Goal: Task Accomplishment & Management: Manage account settings

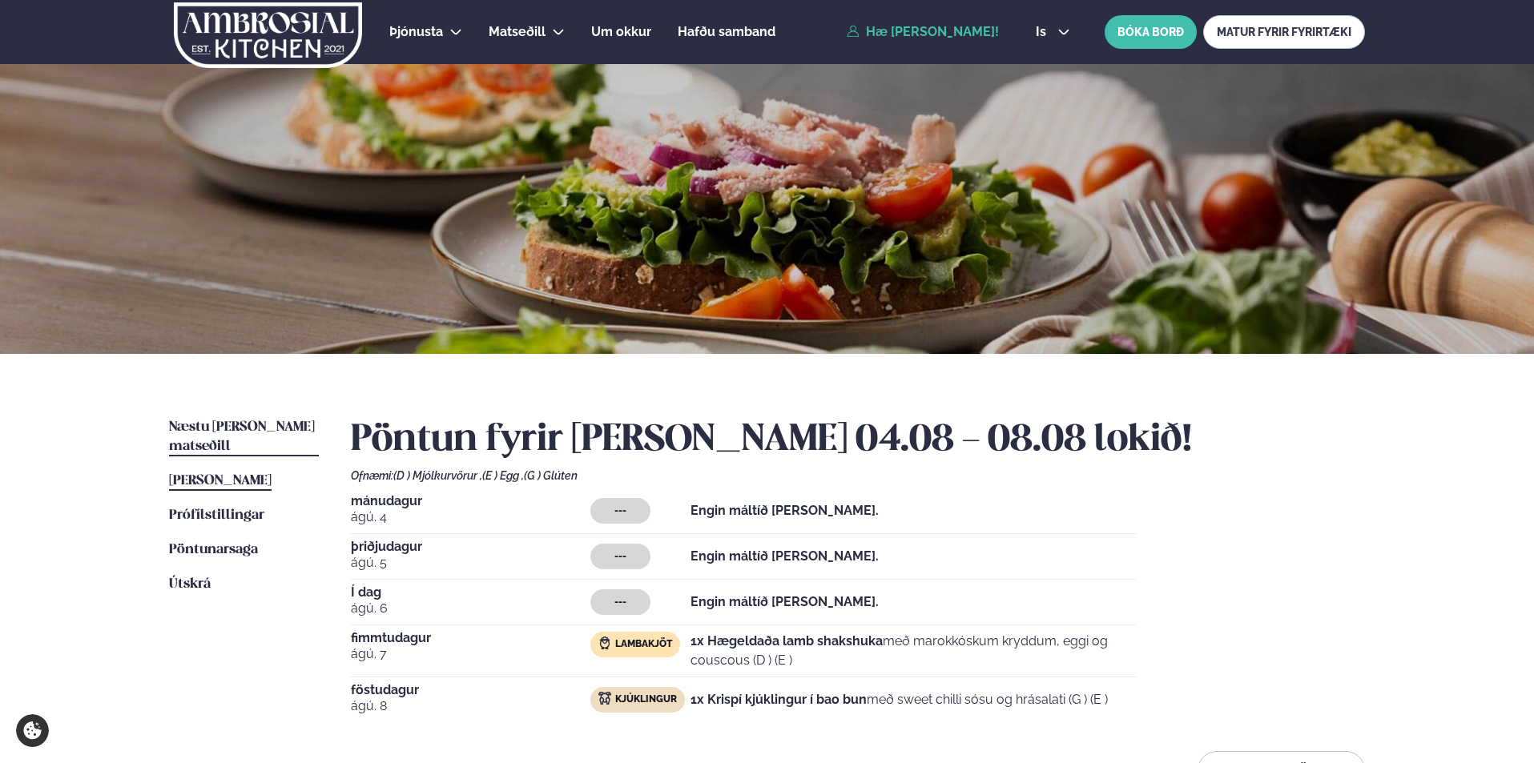
click at [244, 425] on span "Næstu [PERSON_NAME] matseðill" at bounding box center [242, 437] width 146 height 33
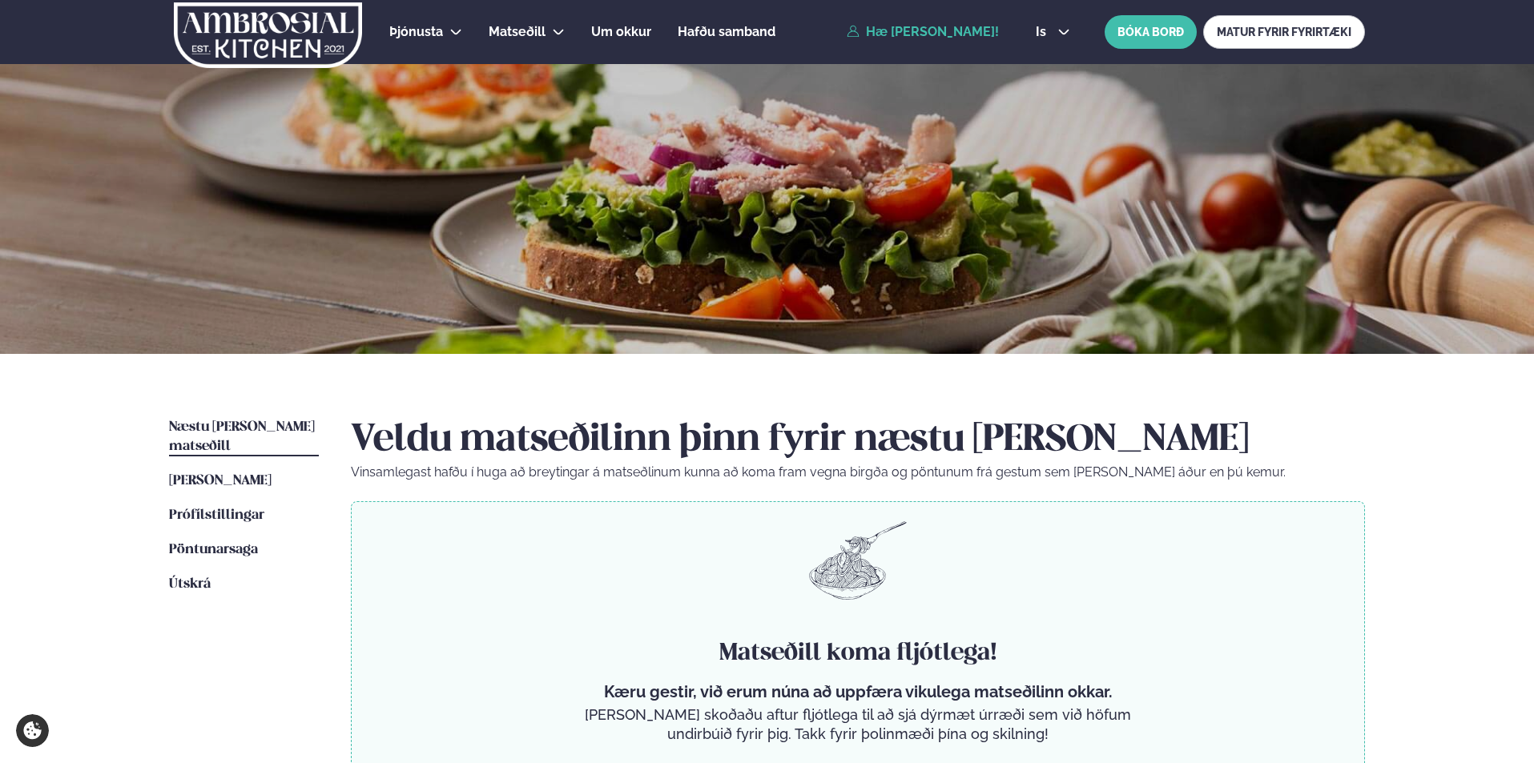
click at [884, 26] on link "Hæ [PERSON_NAME]!" at bounding box center [923, 32] width 152 height 14
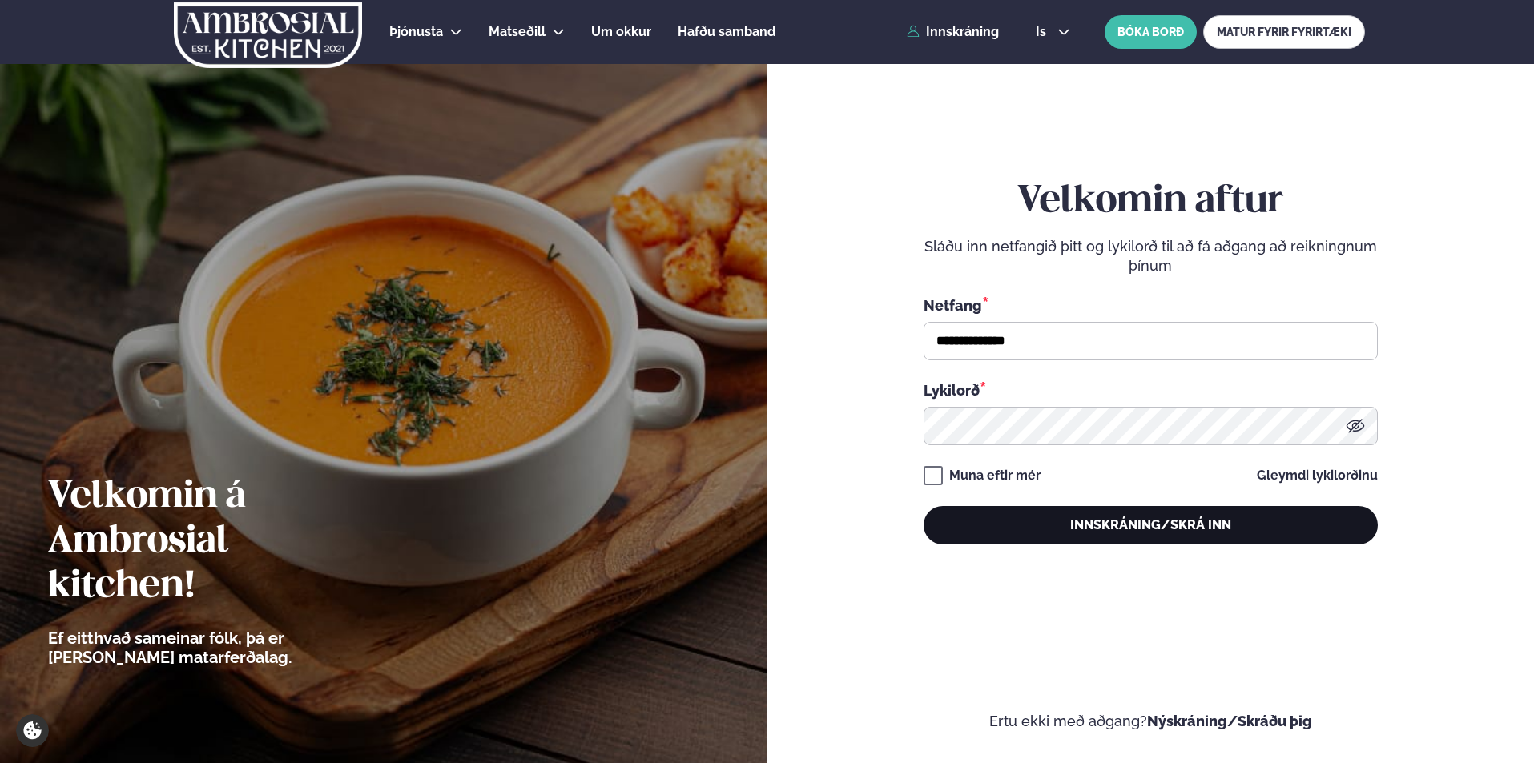
click at [1109, 526] on button "Innskráning/Skrá inn" at bounding box center [1151, 525] width 454 height 38
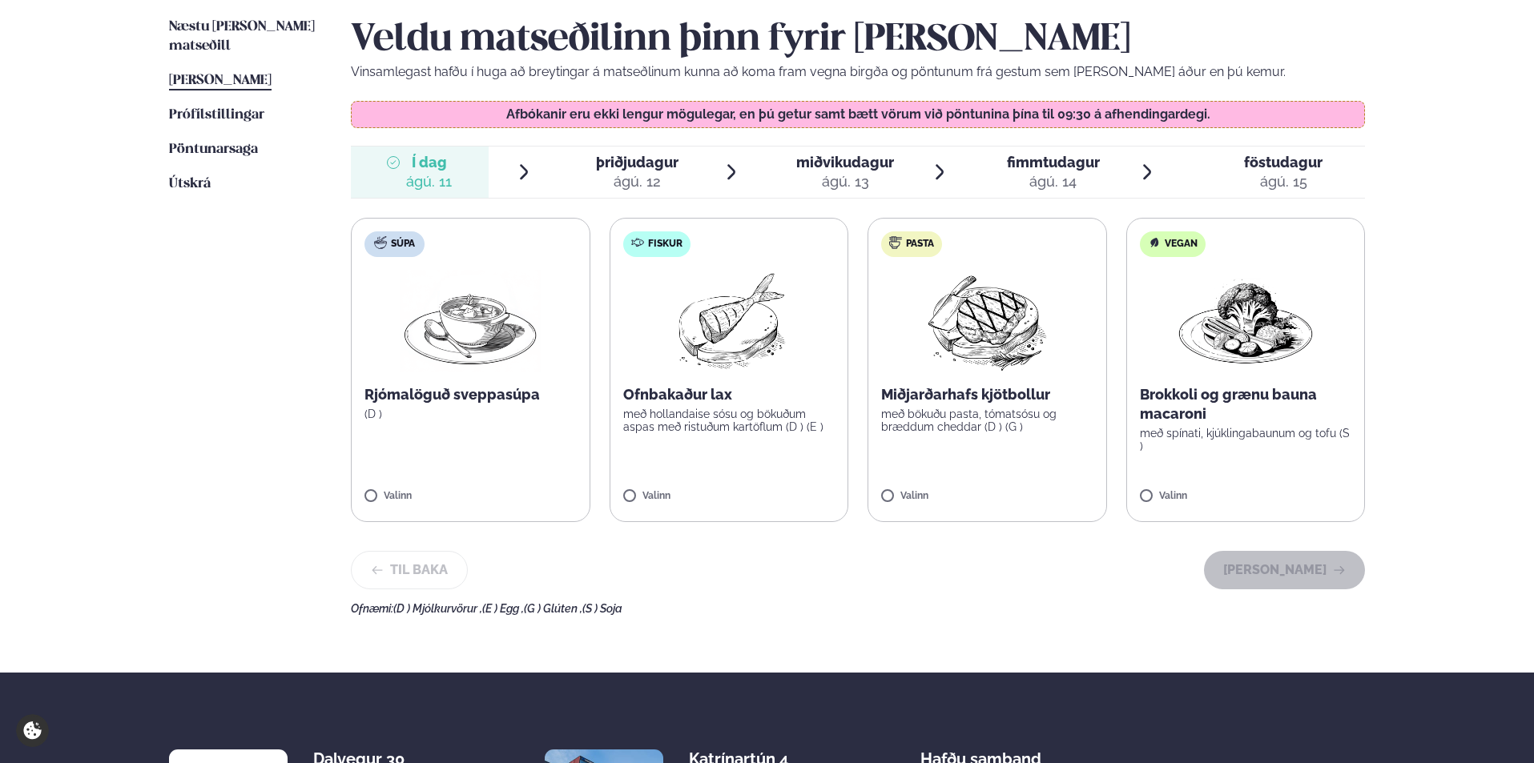
scroll to position [320, 0]
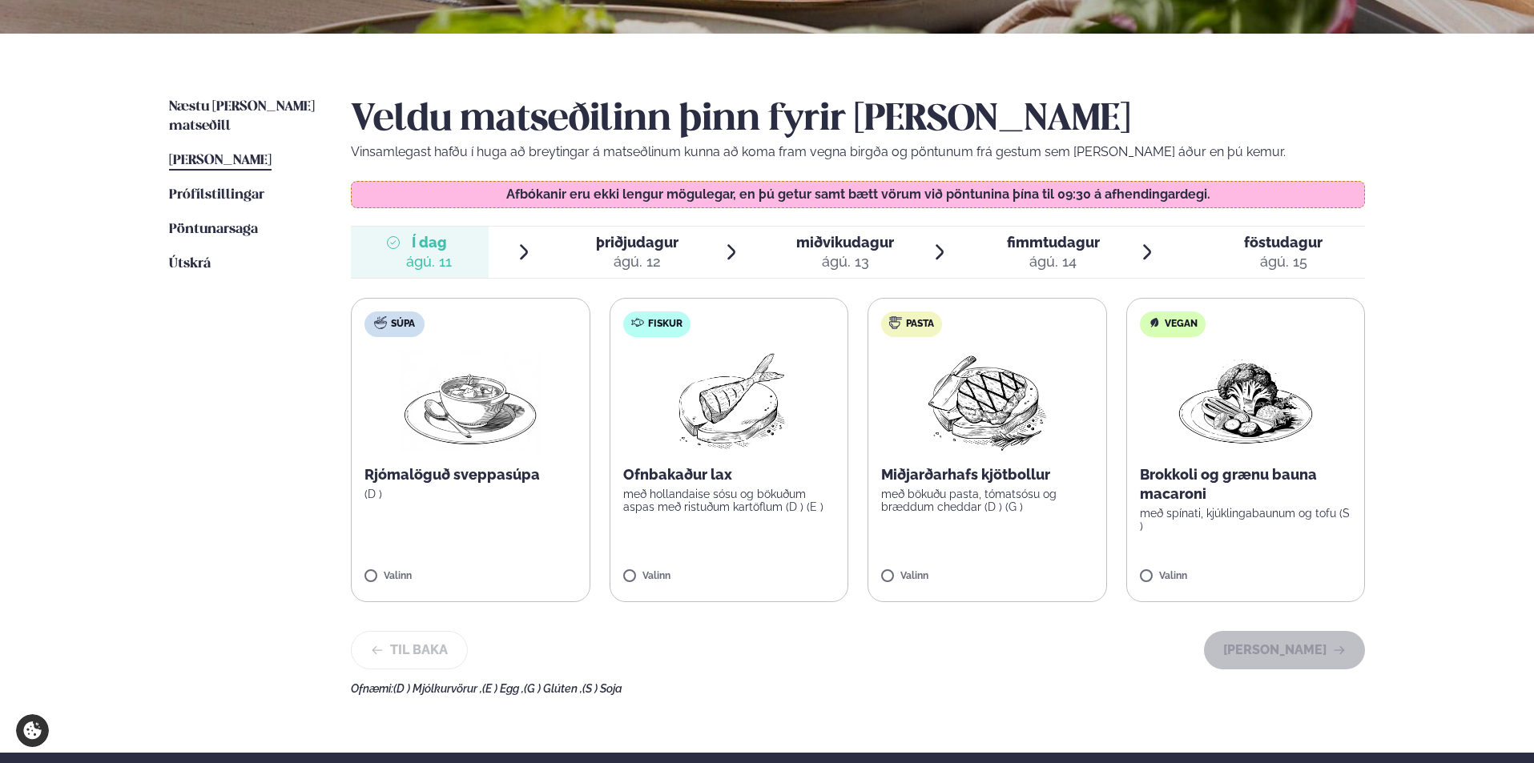
click at [629, 247] on span "þriðjudagur" at bounding box center [637, 242] width 83 height 17
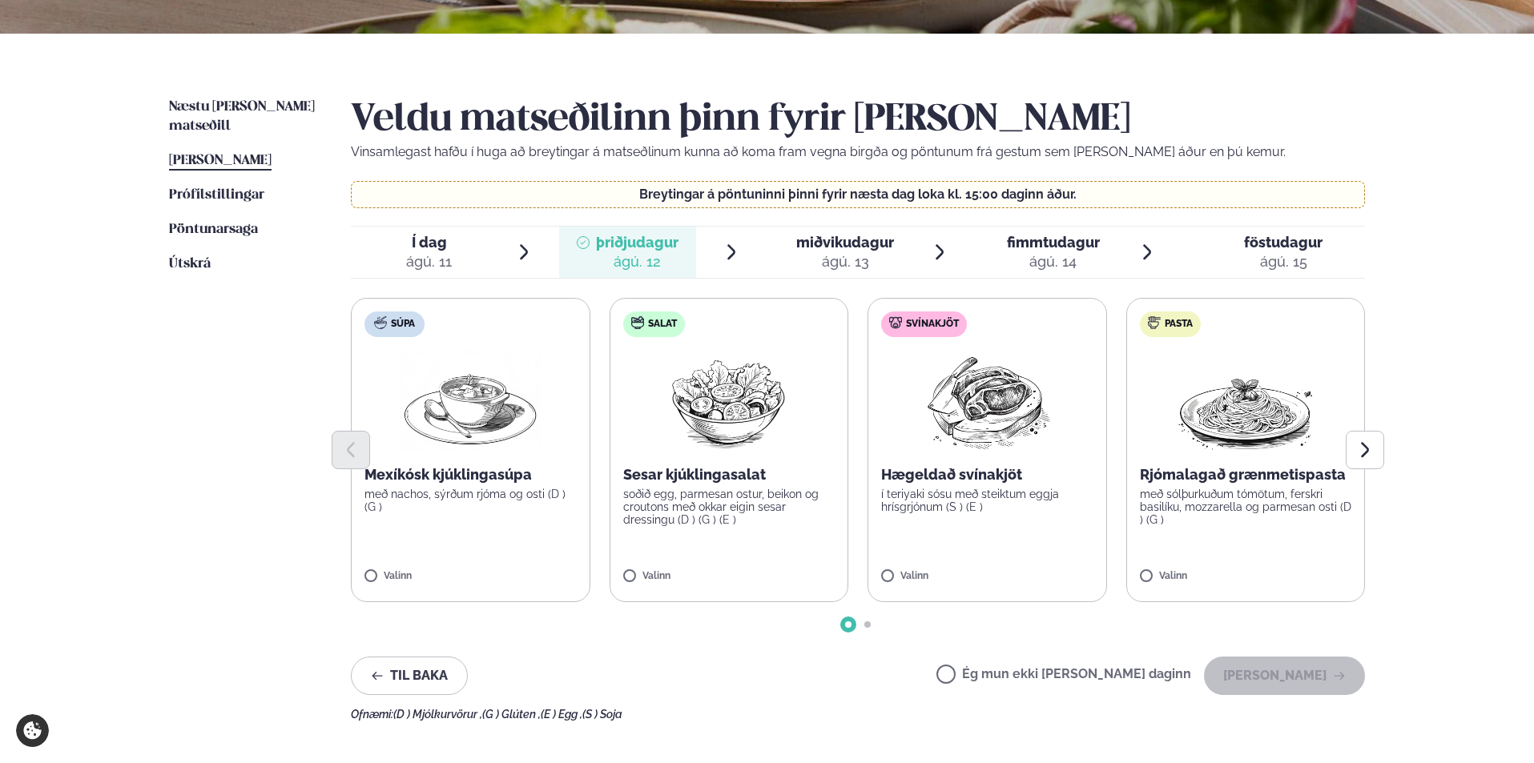
click at [969, 477] on p "Hægeldað svínakjöt" at bounding box center [987, 474] width 212 height 19
click at [1283, 669] on button "[PERSON_NAME]" at bounding box center [1284, 676] width 161 height 38
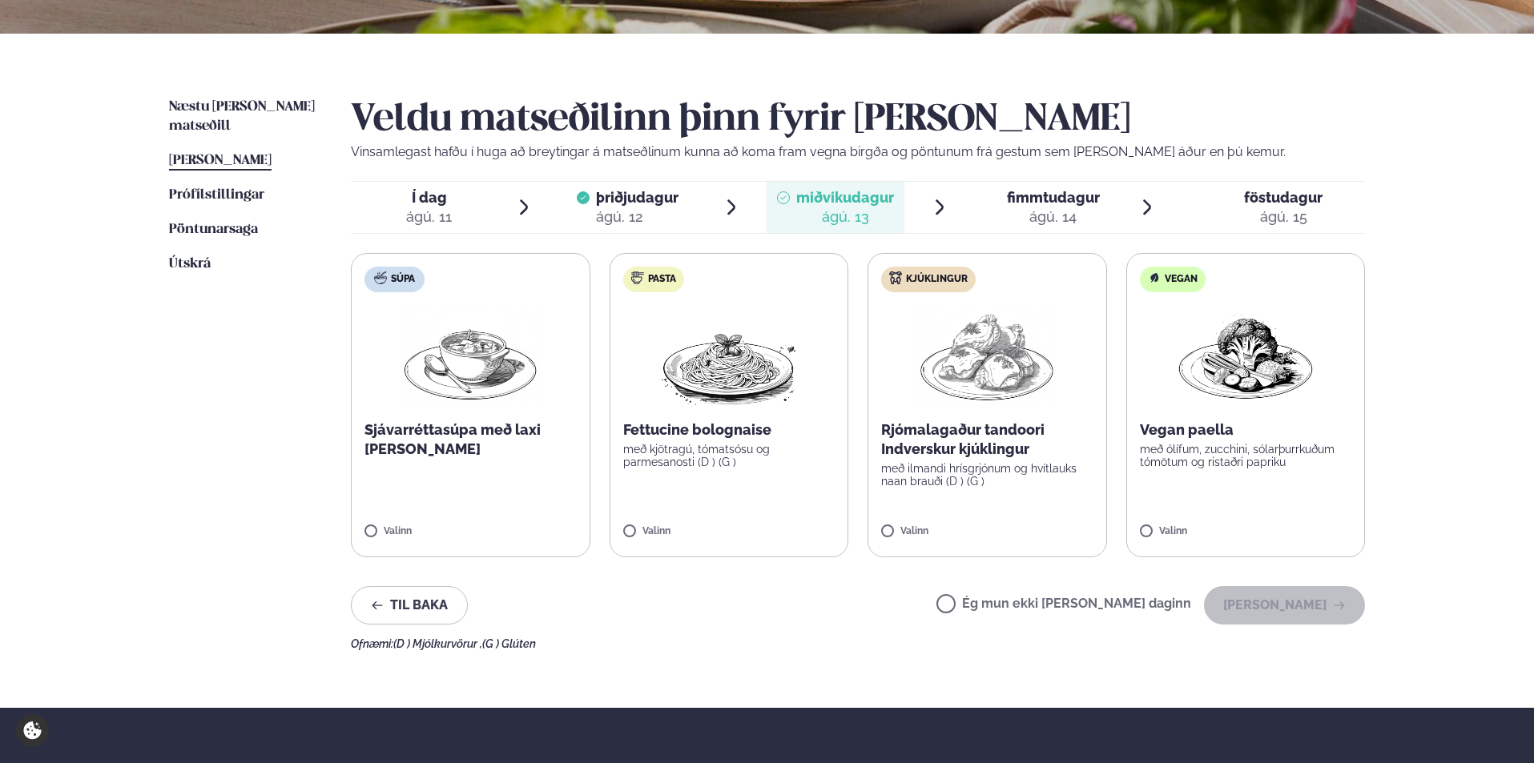
click at [998, 606] on label "Ég mun ekki [PERSON_NAME] daginn" at bounding box center [1064, 606] width 255 height 17
click at [1288, 602] on button "[PERSON_NAME]" at bounding box center [1284, 605] width 161 height 38
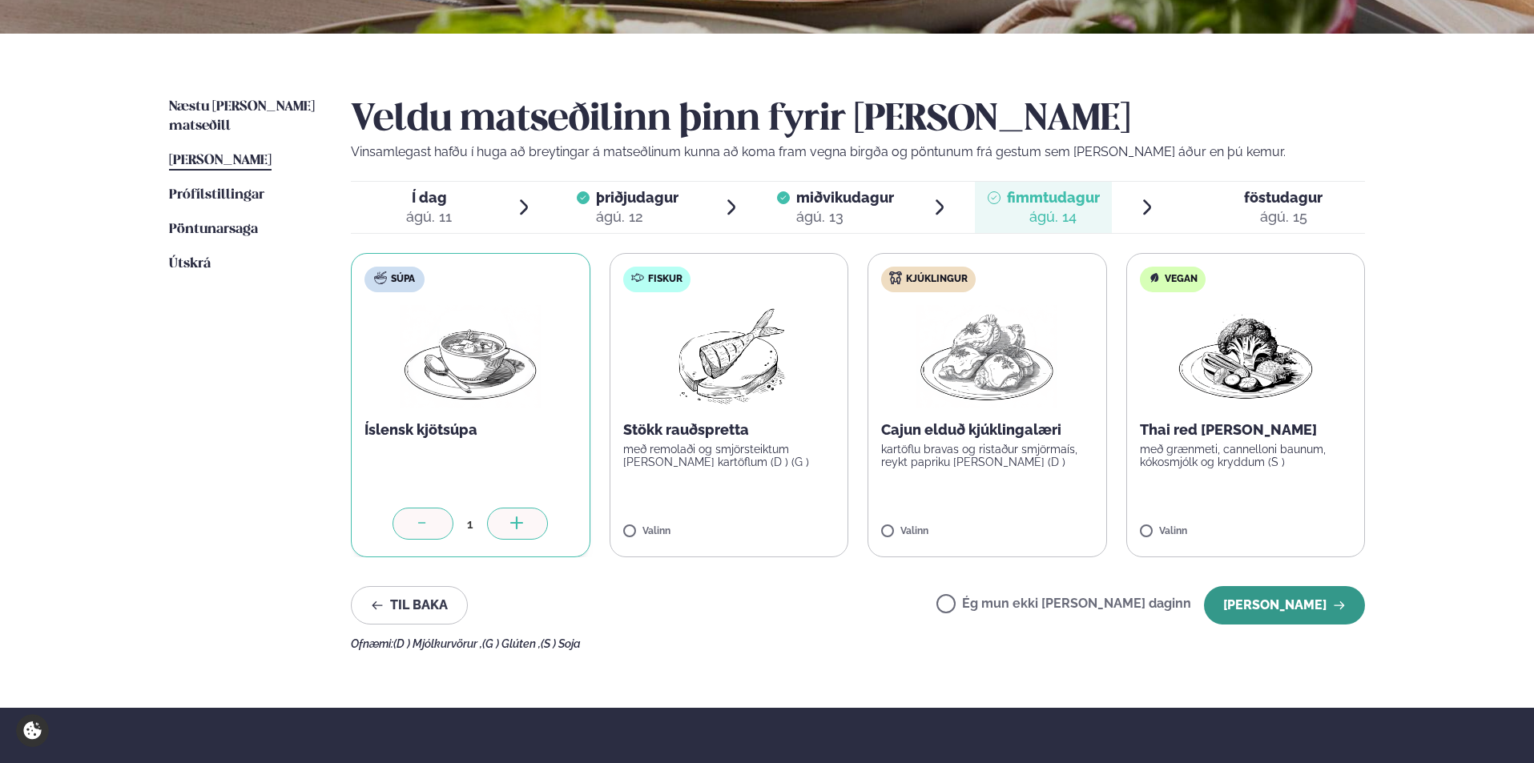
click at [1291, 602] on button "[PERSON_NAME]" at bounding box center [1284, 605] width 161 height 38
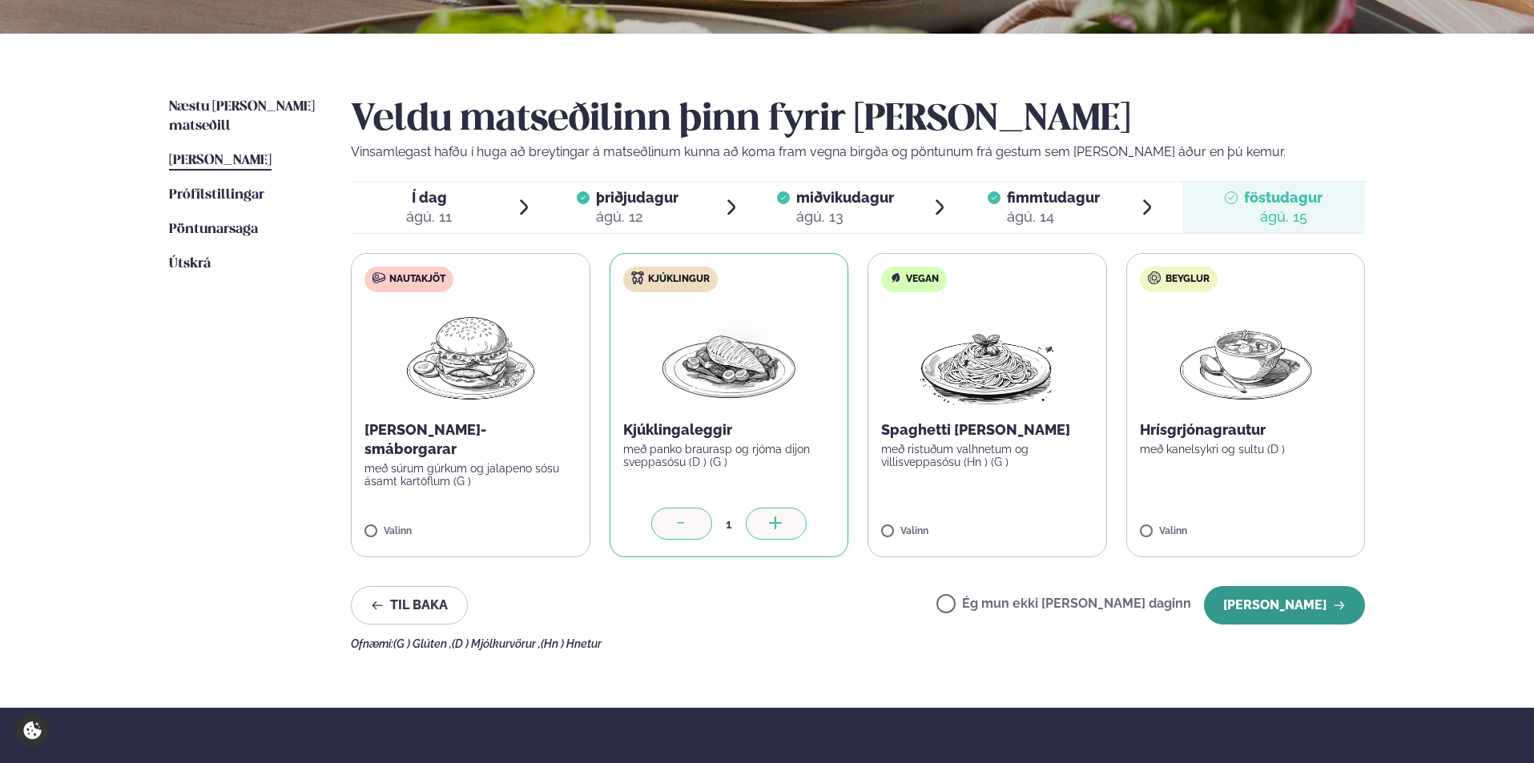
click at [1292, 599] on button "[PERSON_NAME]" at bounding box center [1284, 605] width 161 height 38
